Goal: Use online tool/utility: Utilize a website feature to perform a specific function

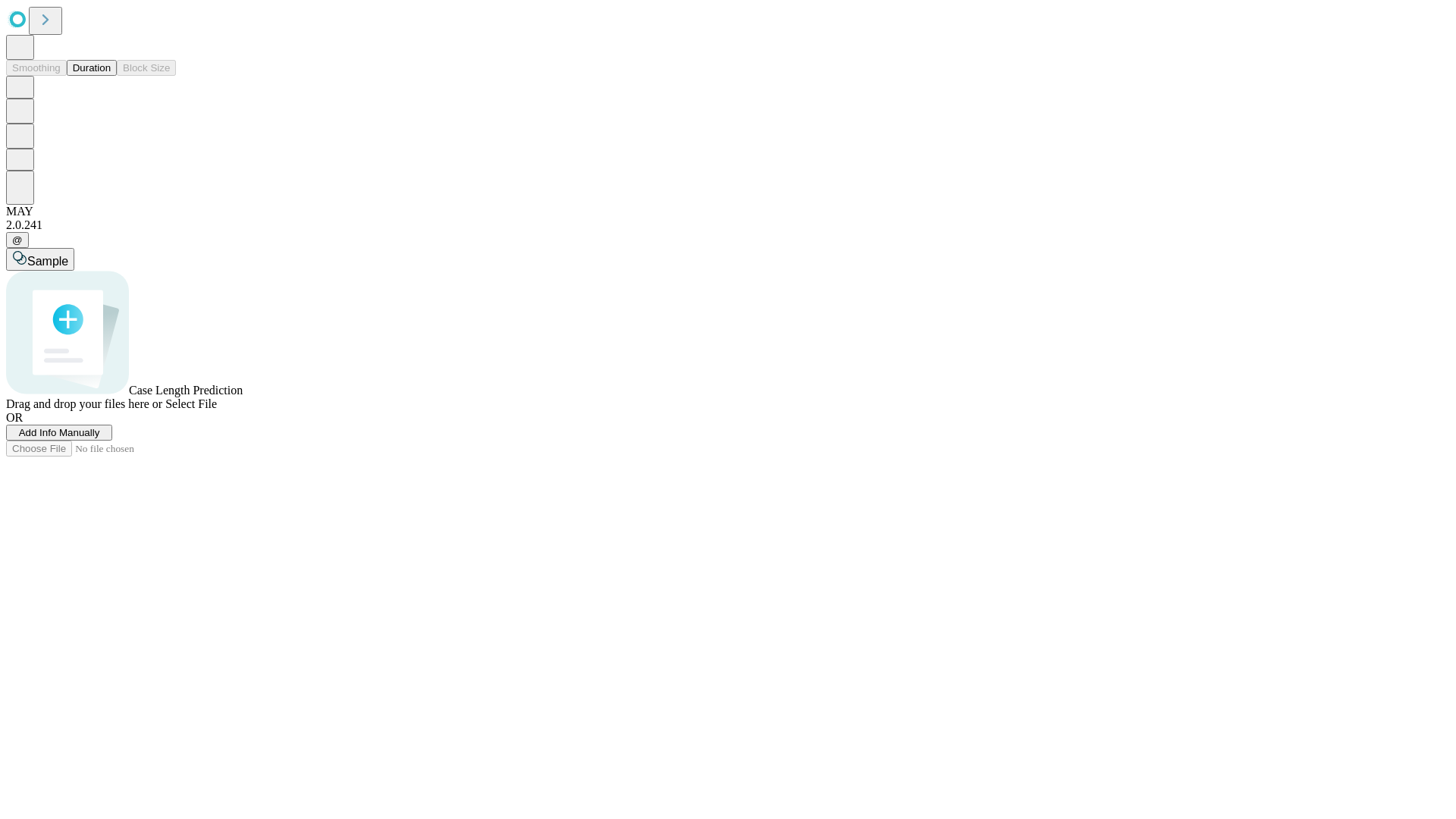
click at [111, 76] on button "Duration" at bounding box center [92, 68] width 50 height 16
click at [100, 438] on span "Add Info Manually" at bounding box center [59, 433] width 81 height 11
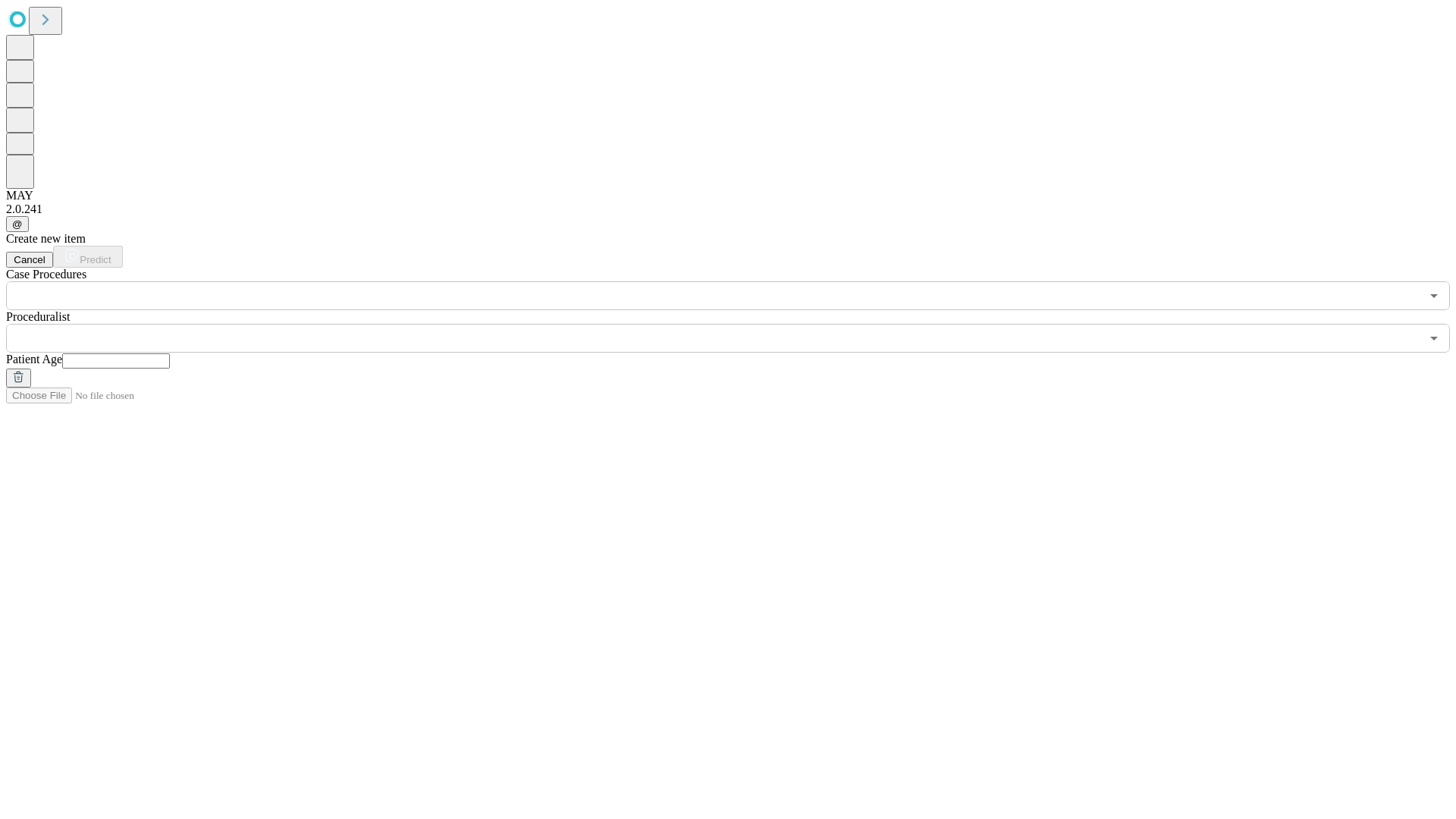
click at [170, 354] on input "text" at bounding box center [115, 361] width 107 height 15
type input "**"
click at [738, 324] on input "text" at bounding box center [712, 338] width 1414 height 28
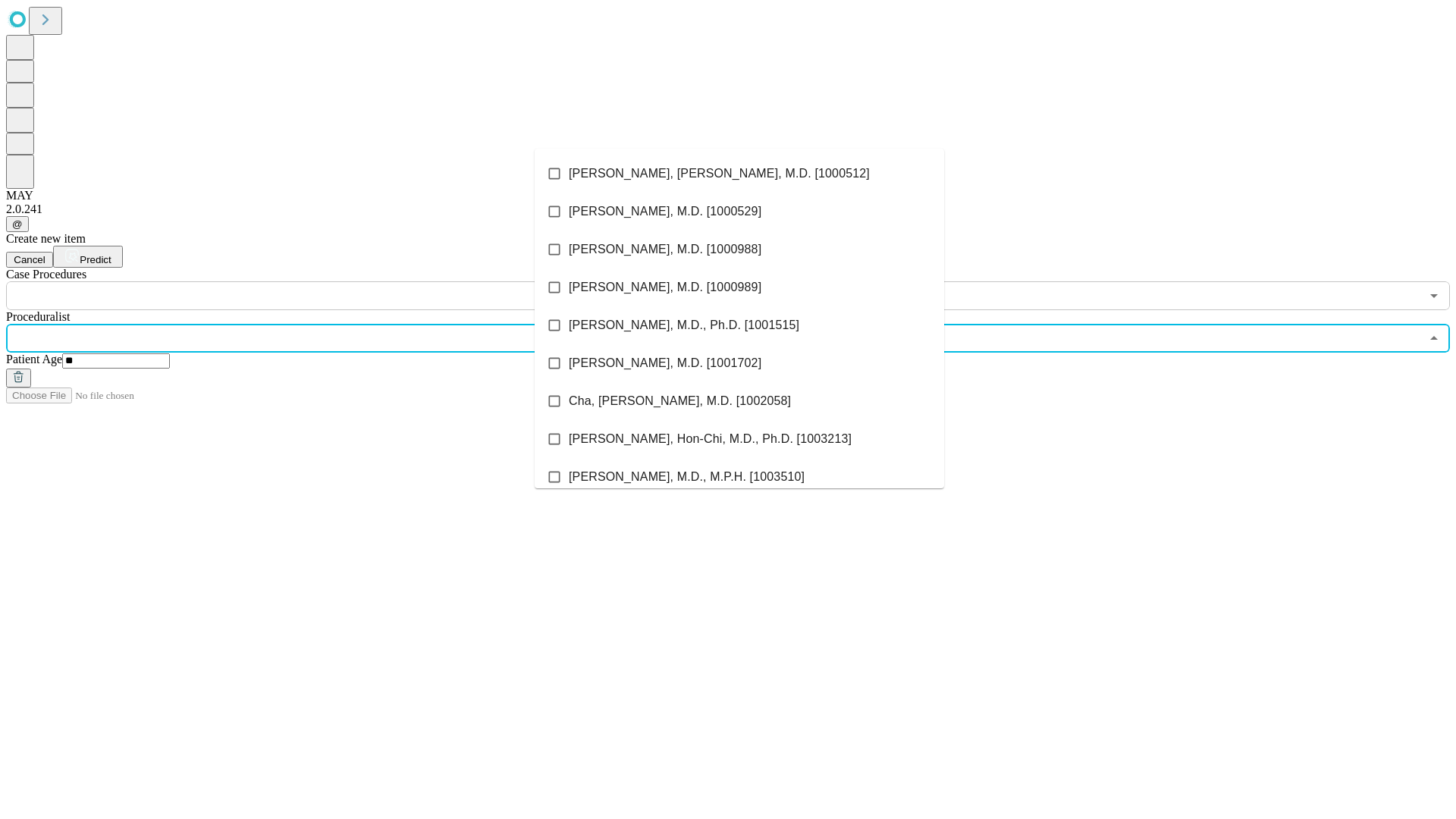
click at [739, 174] on li "[PERSON_NAME], [PERSON_NAME], M.D. [1000512]" at bounding box center [740, 173] width 410 height 38
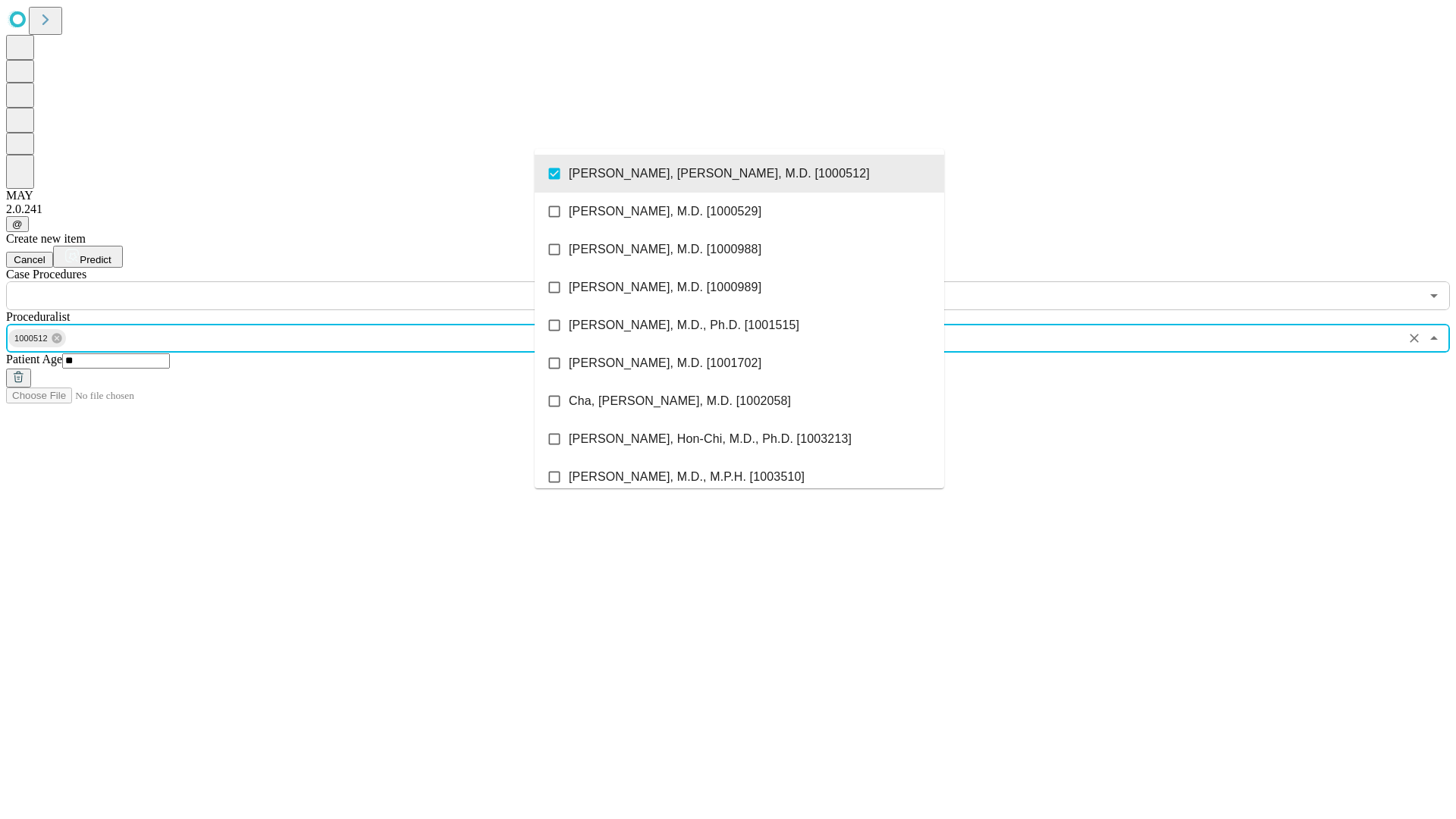
click at [319, 281] on input "text" at bounding box center [712, 295] width 1414 height 28
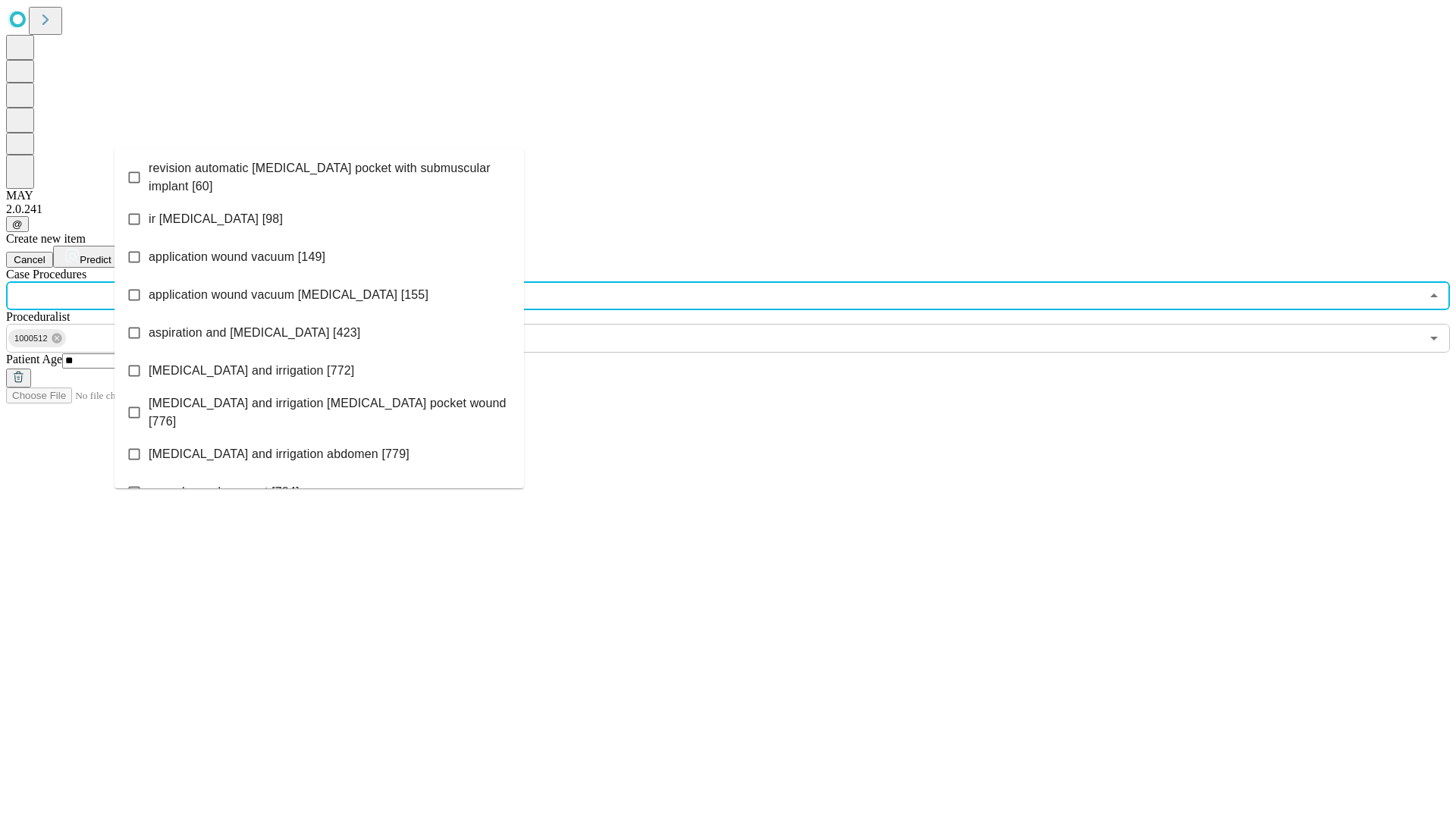
click at [319, 174] on span "revision automatic [MEDICAL_DATA] pocket with submuscular implant [60]" at bounding box center [330, 177] width 363 height 37
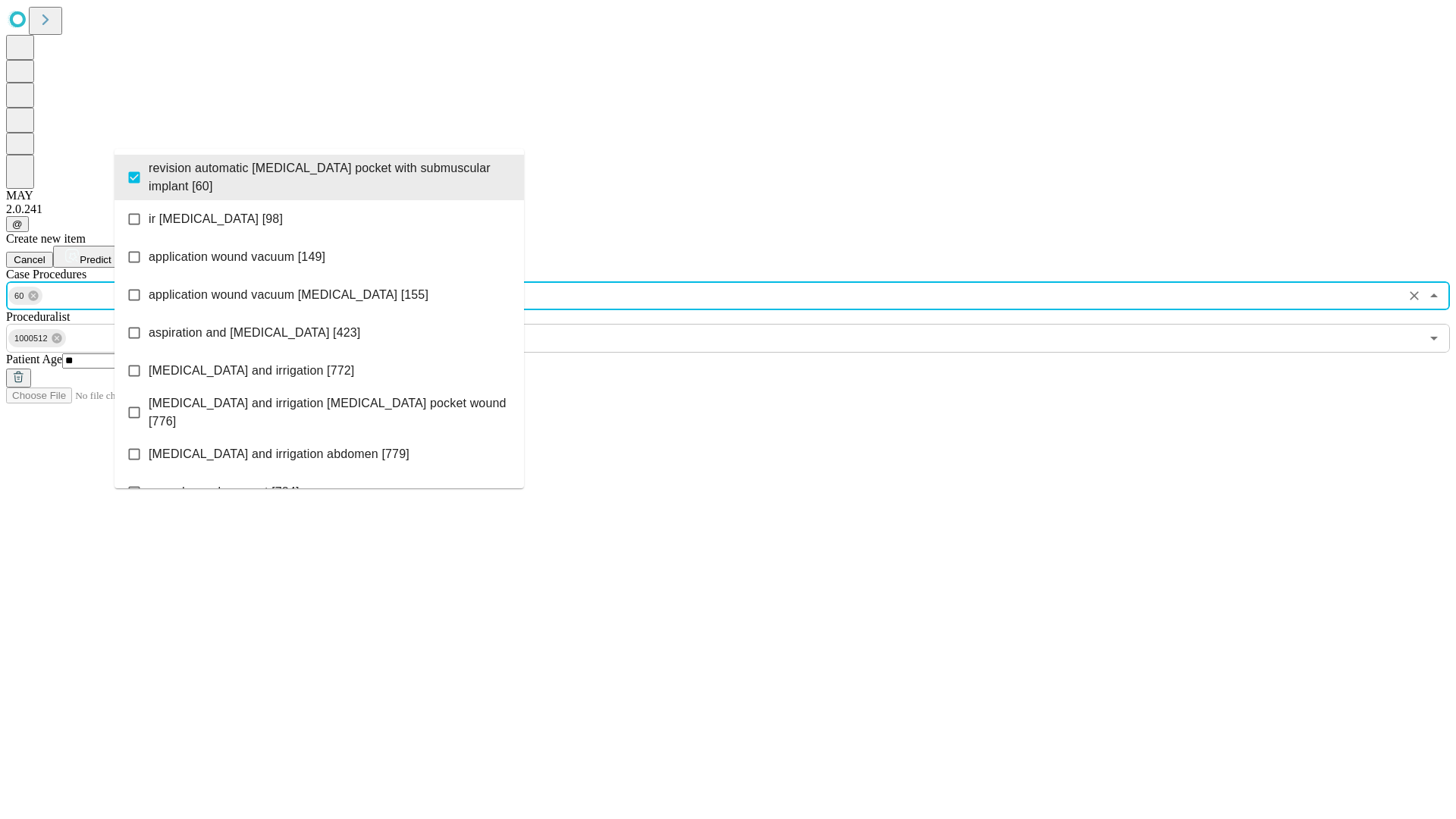
click at [111, 254] on span "Predict" at bounding box center [95, 259] width 31 height 11
